Goal: Information Seeking & Learning: Learn about a topic

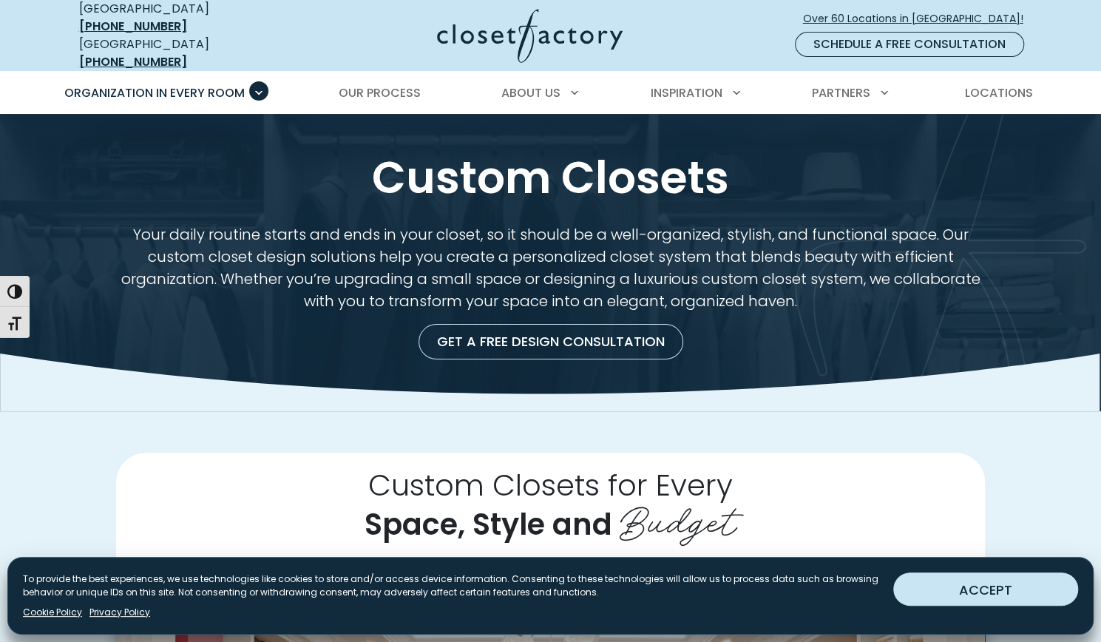
click at [979, 597] on button "ACCEPT" at bounding box center [985, 588] width 185 height 33
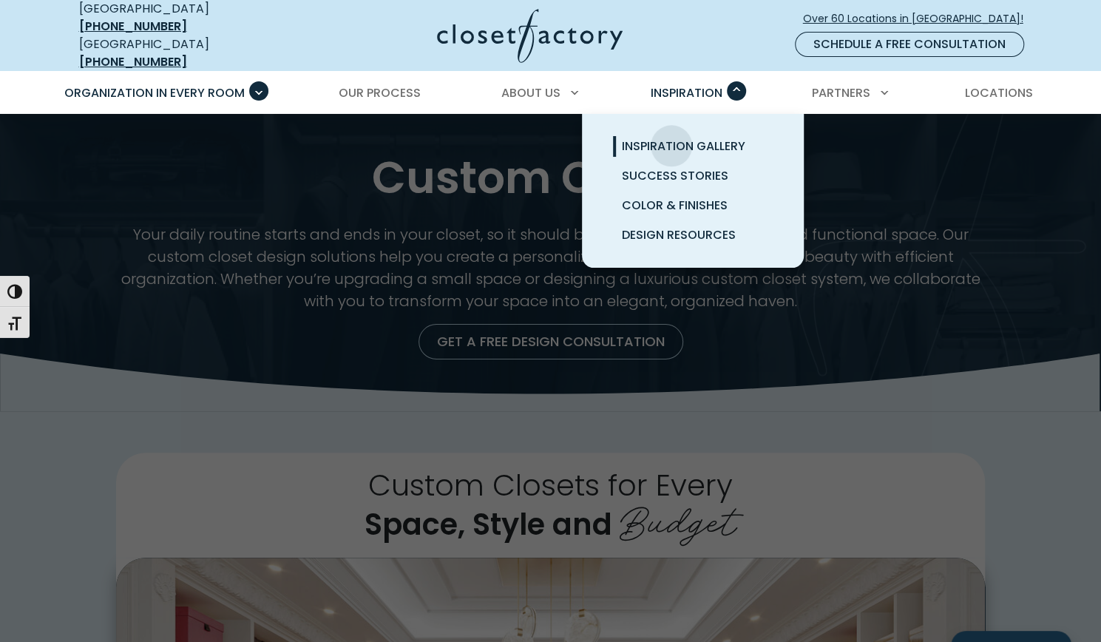
click at [671, 137] on span "Inspiration Gallery" at bounding box center [683, 145] width 123 height 17
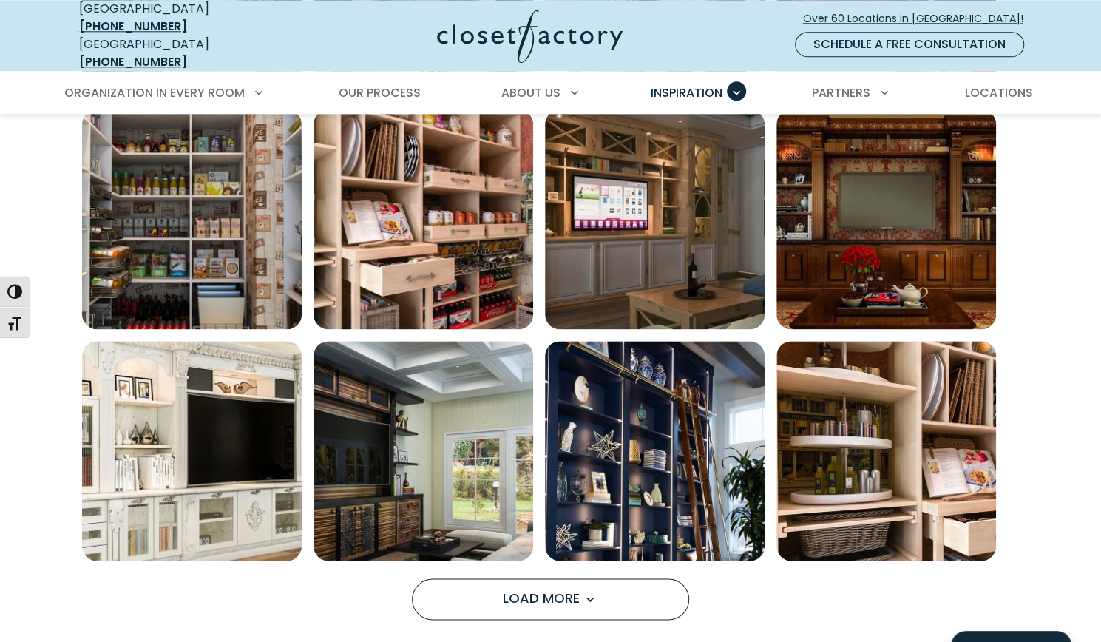
scroll to position [991, 0]
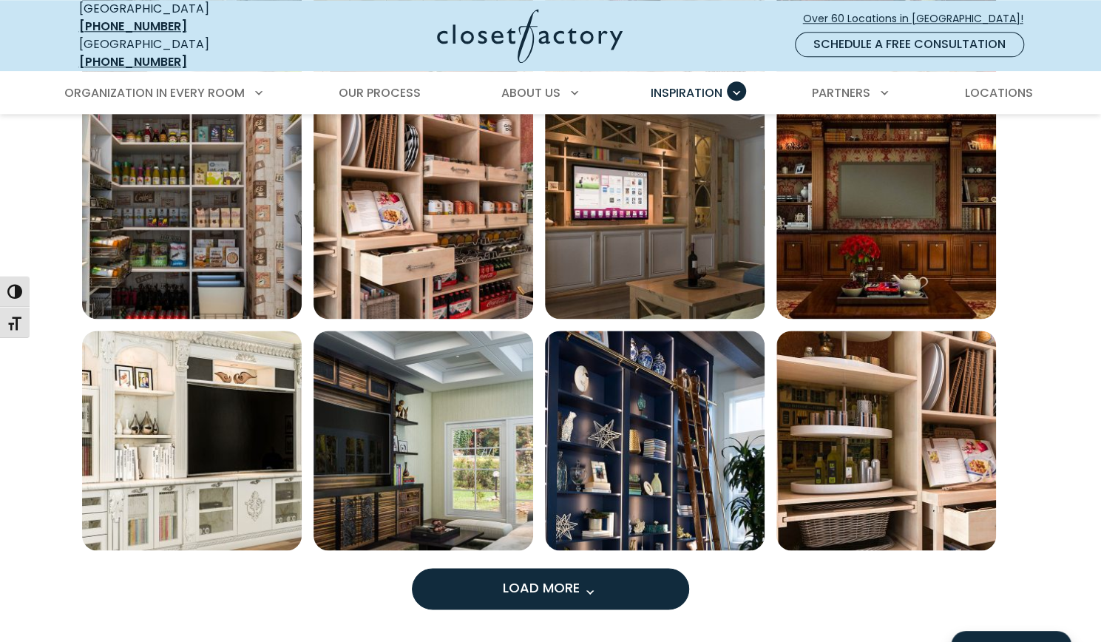
click at [540, 578] on span "Load More" at bounding box center [551, 587] width 96 height 18
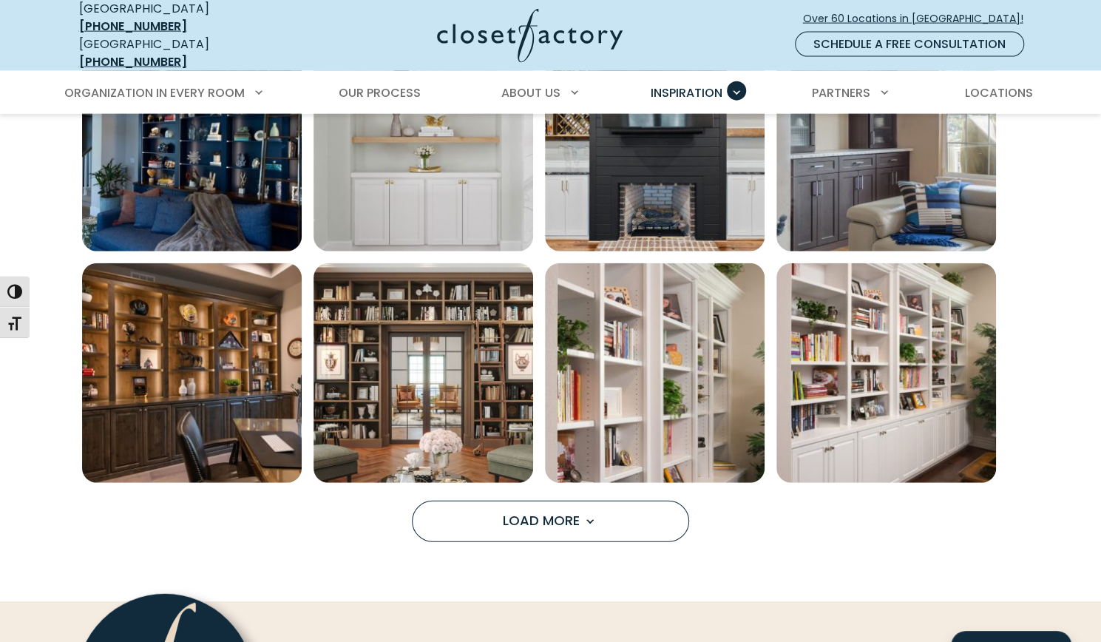
scroll to position [1981, 0]
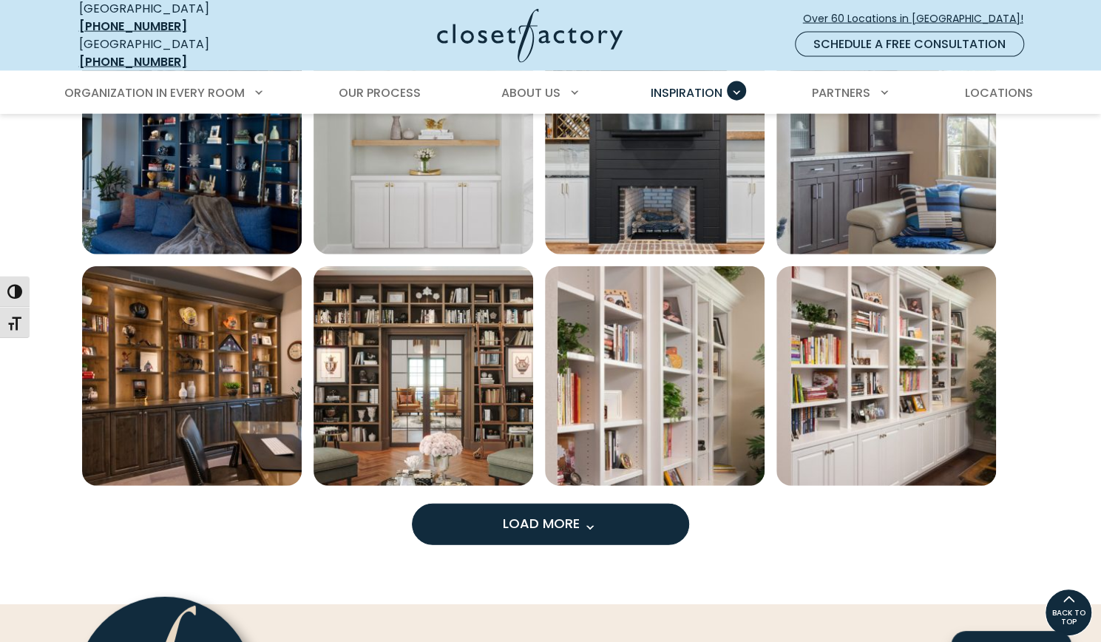
click at [503, 516] on span "Load More" at bounding box center [551, 523] width 96 height 18
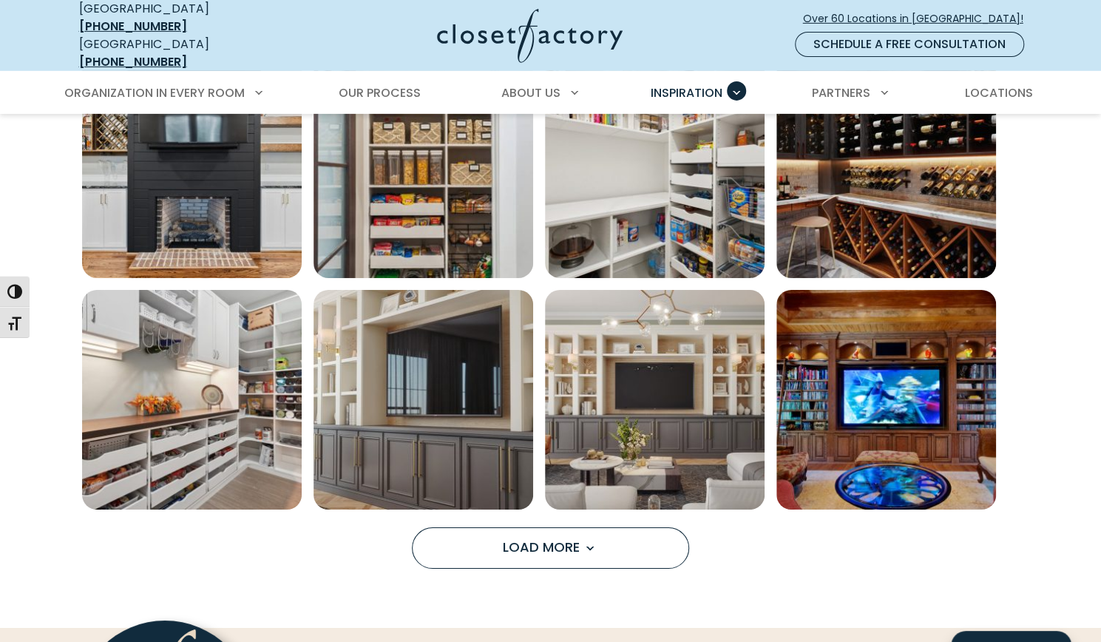
scroll to position [2951, 0]
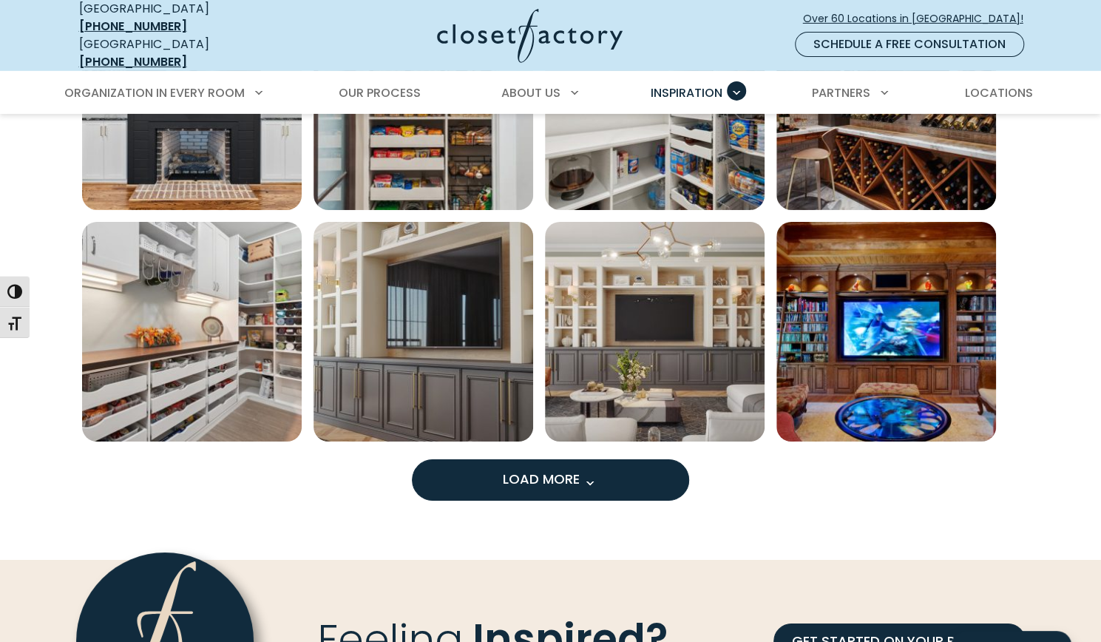
click at [635, 465] on button "Load More" at bounding box center [550, 479] width 277 height 41
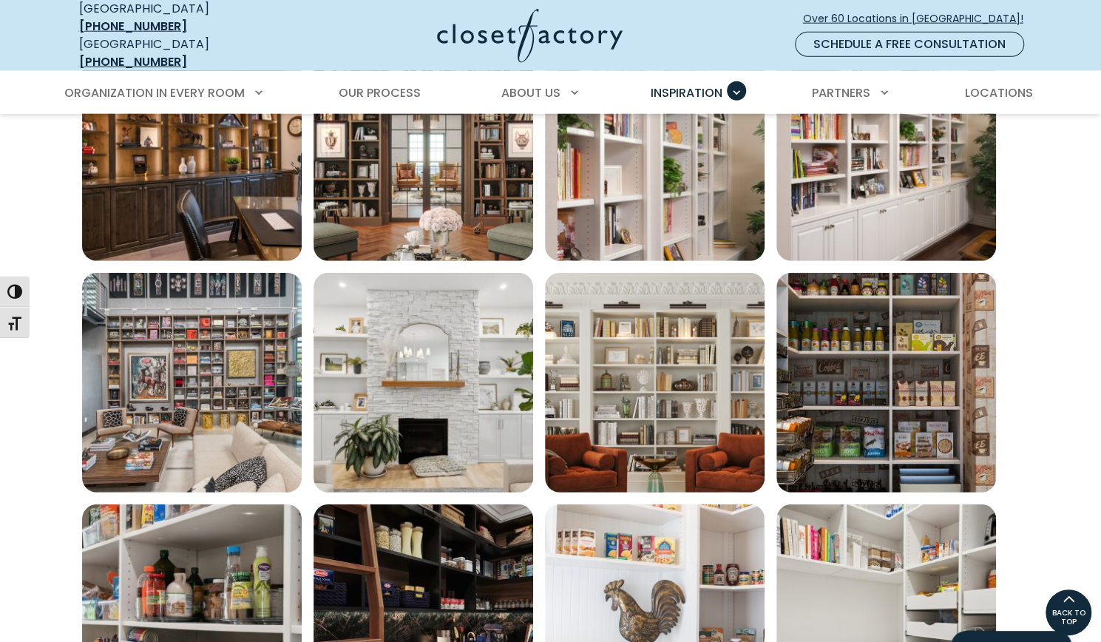
scroll to position [2193, 0]
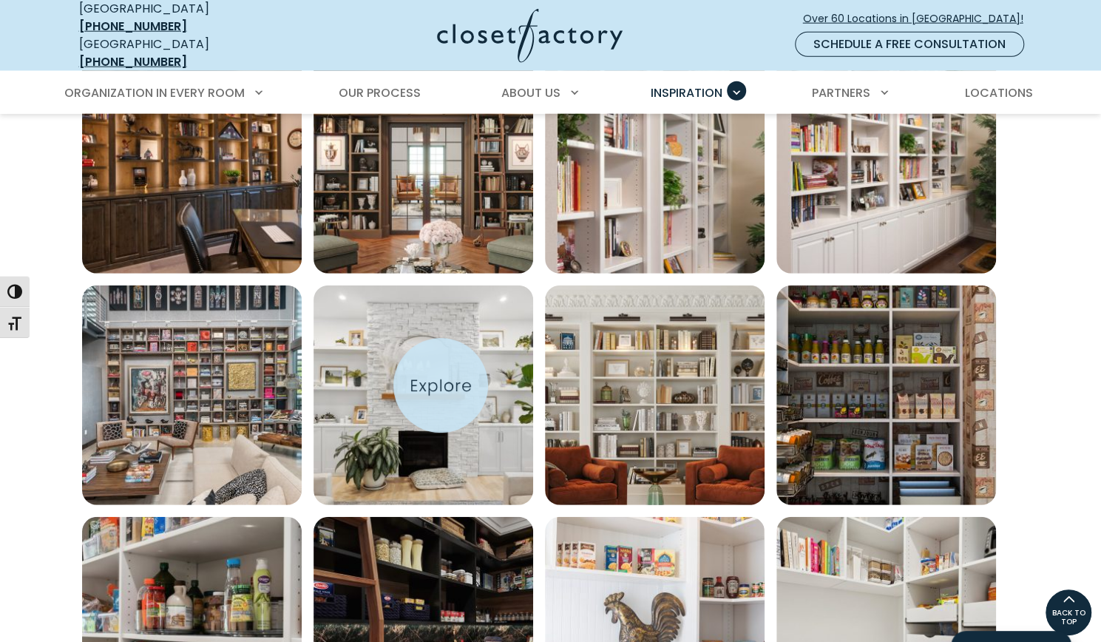
click at [441, 385] on img "Open inspiration gallery to preview enlarged image" at bounding box center [423, 395] width 220 height 220
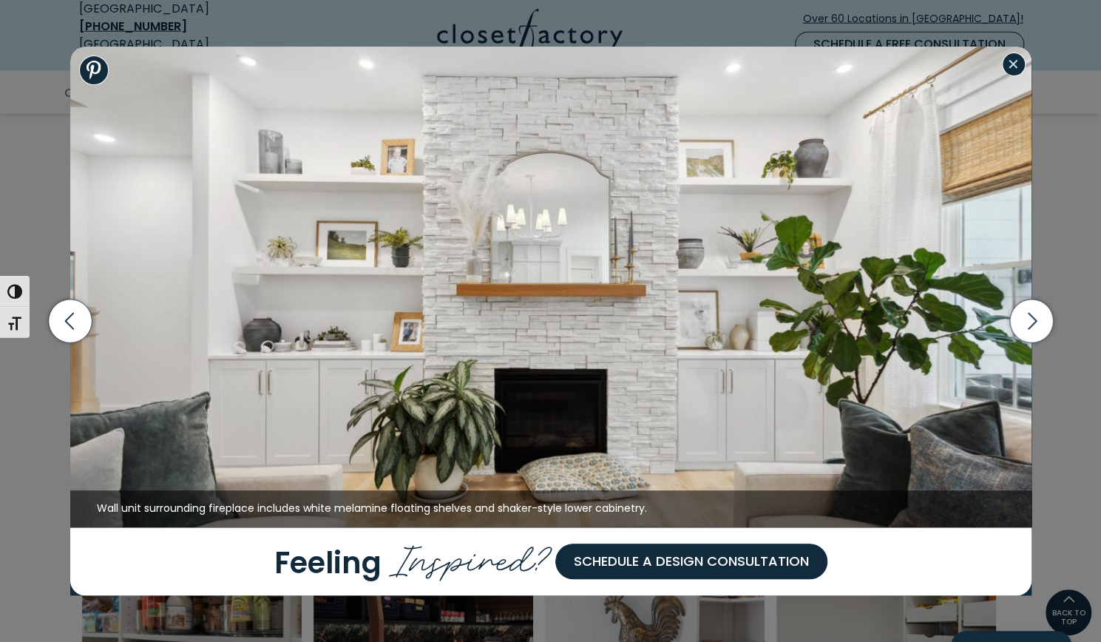
click at [1014, 67] on button "Close modal" at bounding box center [1014, 64] width 24 height 24
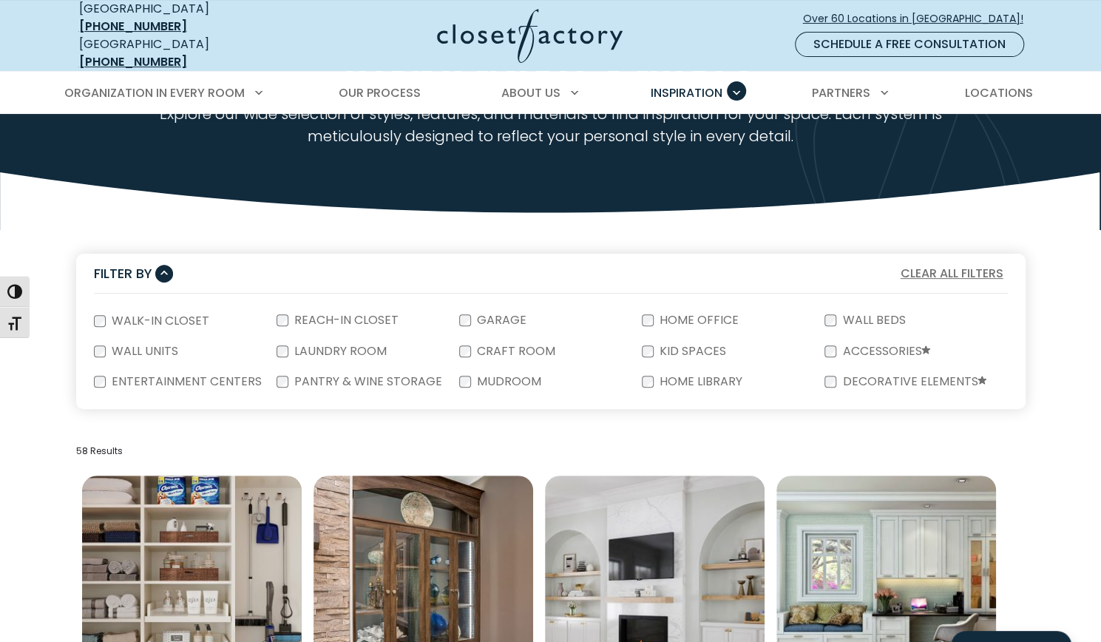
scroll to position [0, 0]
